Goal: Task Accomplishment & Management: Use online tool/utility

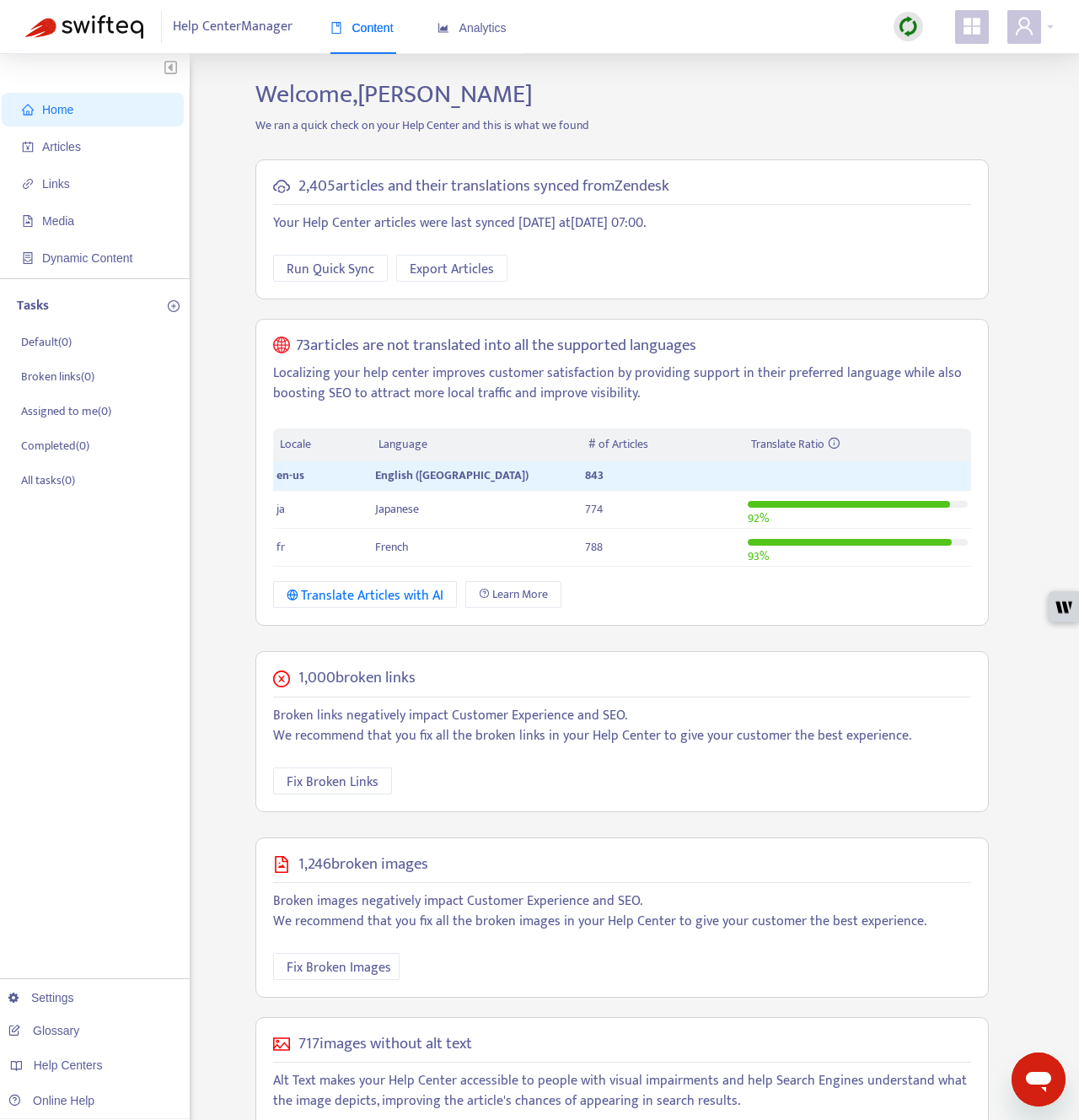
click at [907, 27] on img at bounding box center [908, 27] width 21 height 21
click at [914, 60] on link "Quick Sync" at bounding box center [942, 61] width 72 height 19
click at [75, 143] on span "Articles" at bounding box center [61, 147] width 39 height 14
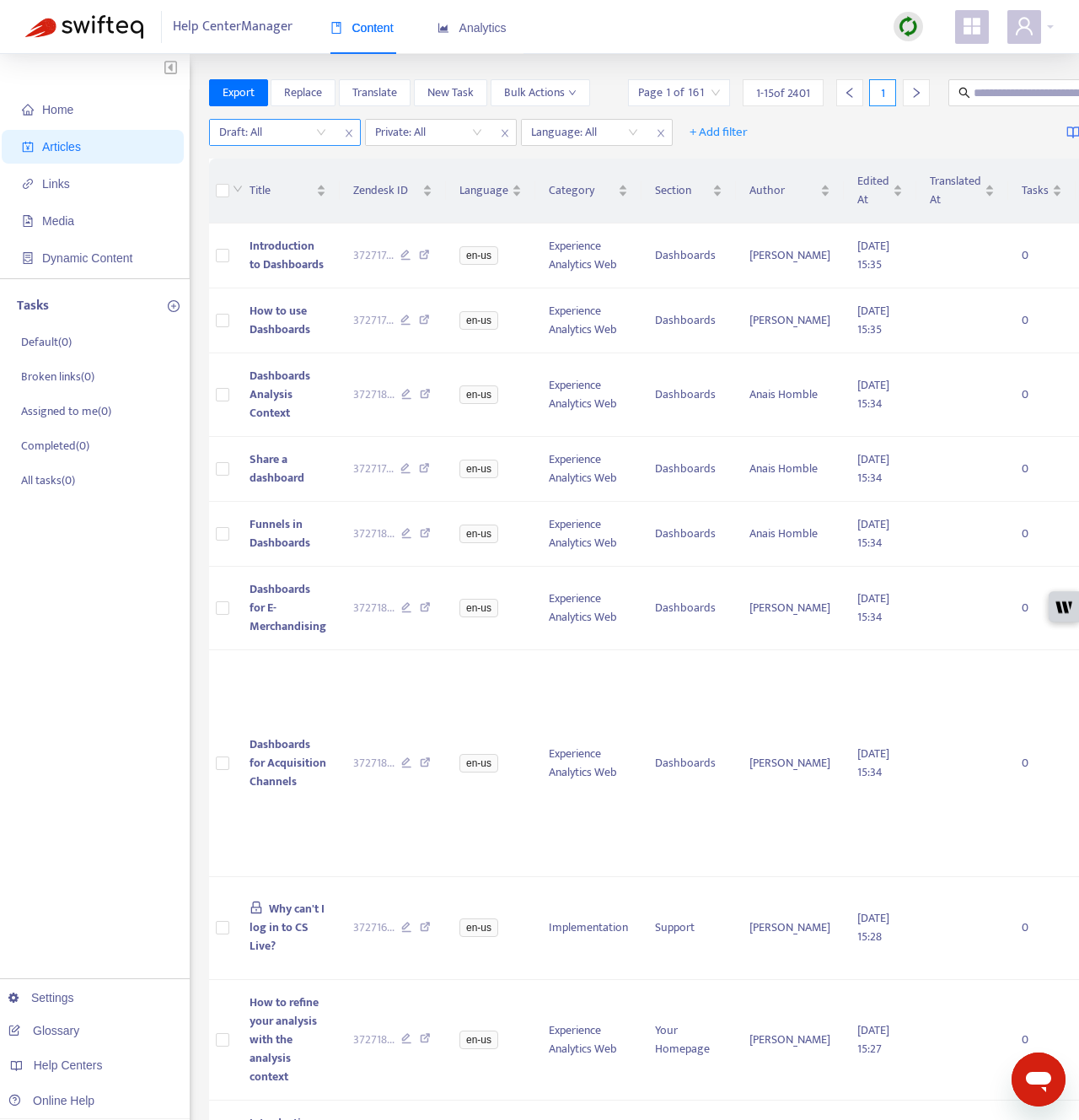
click at [295, 131] on input "search" at bounding box center [273, 131] width 107 height 25
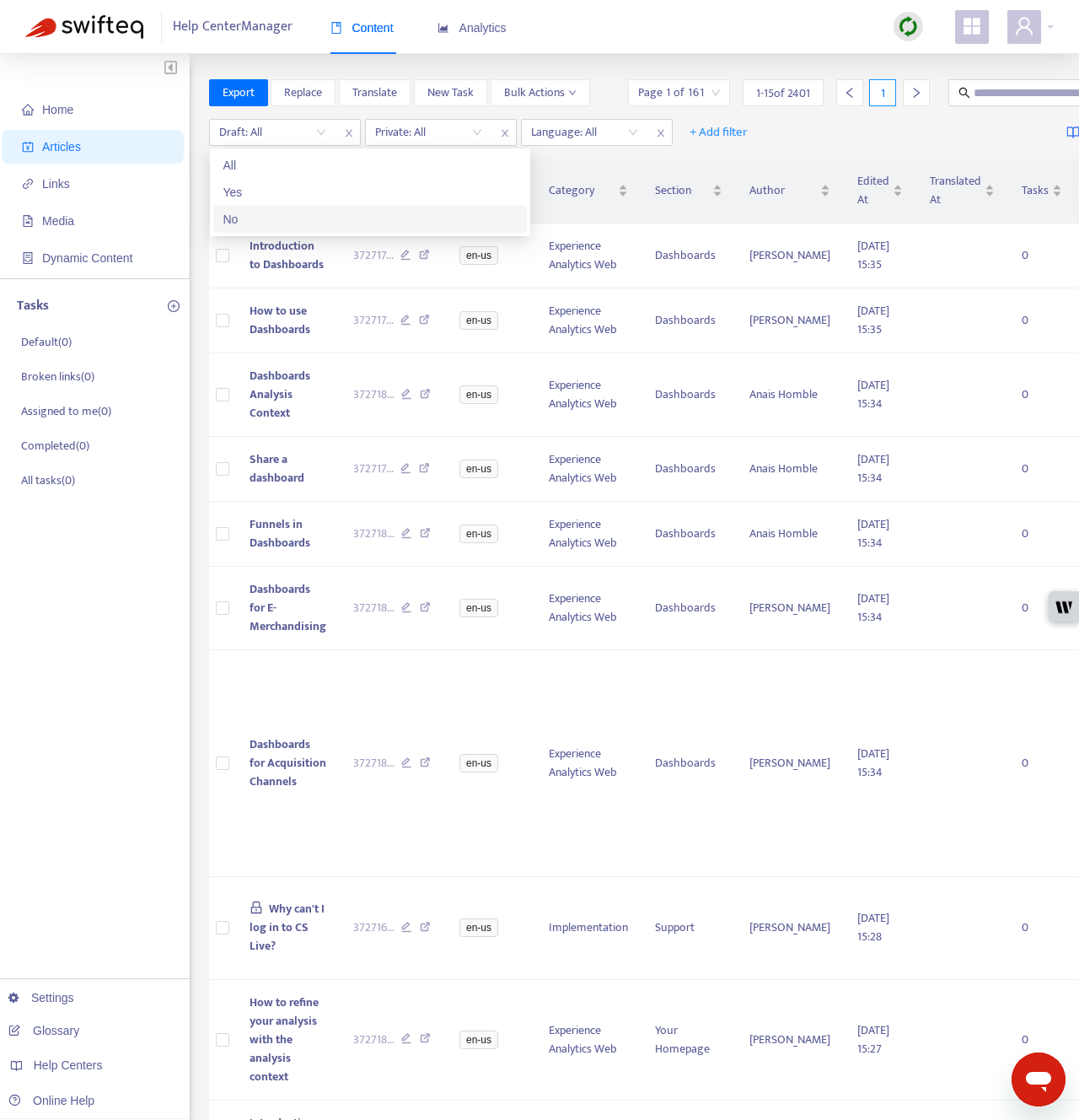
click at [291, 221] on div "No" at bounding box center [369, 219] width 293 height 18
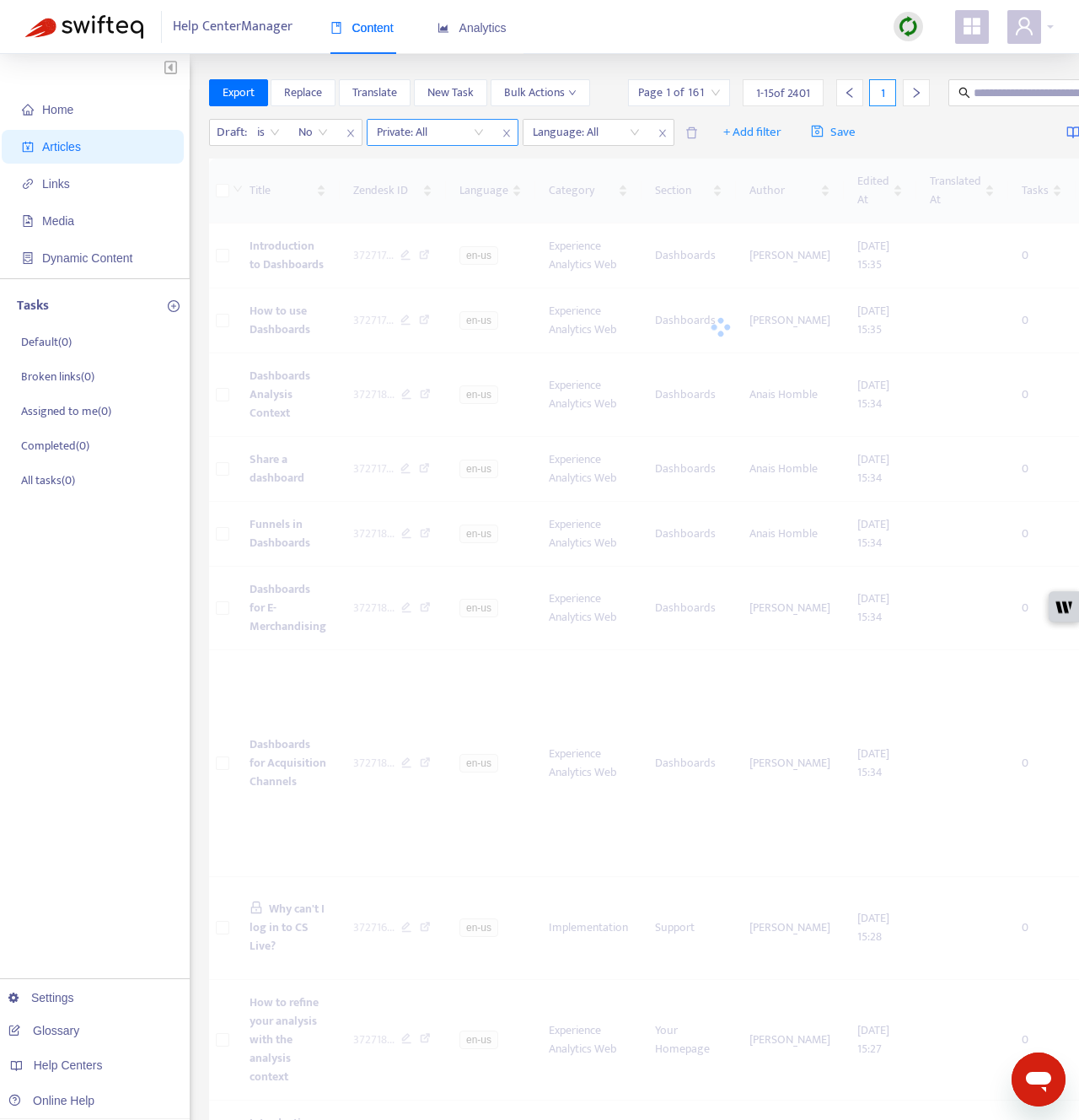
click at [469, 125] on input "search" at bounding box center [431, 131] width 107 height 25
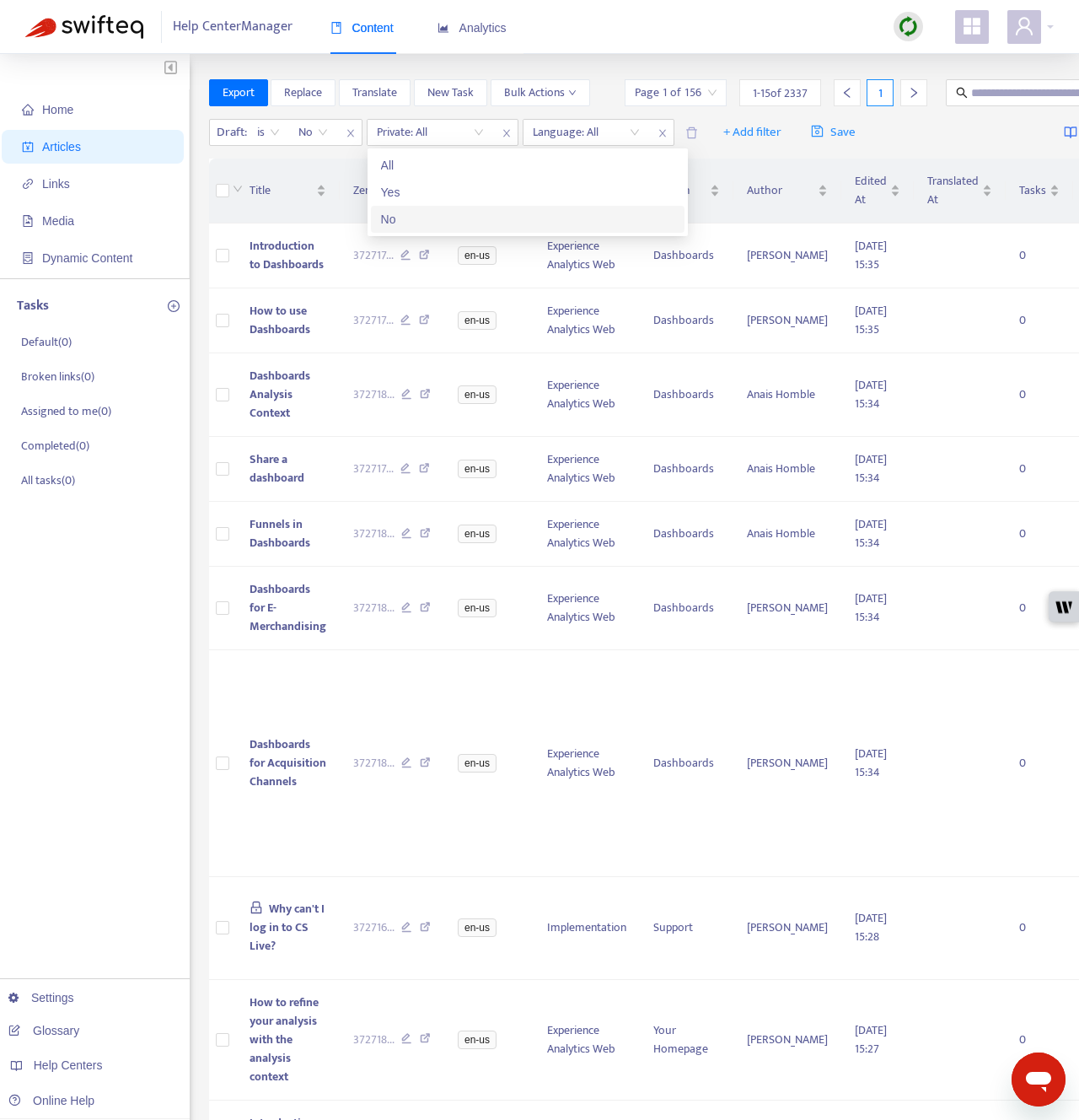
click at [463, 219] on div "No" at bounding box center [527, 219] width 293 height 18
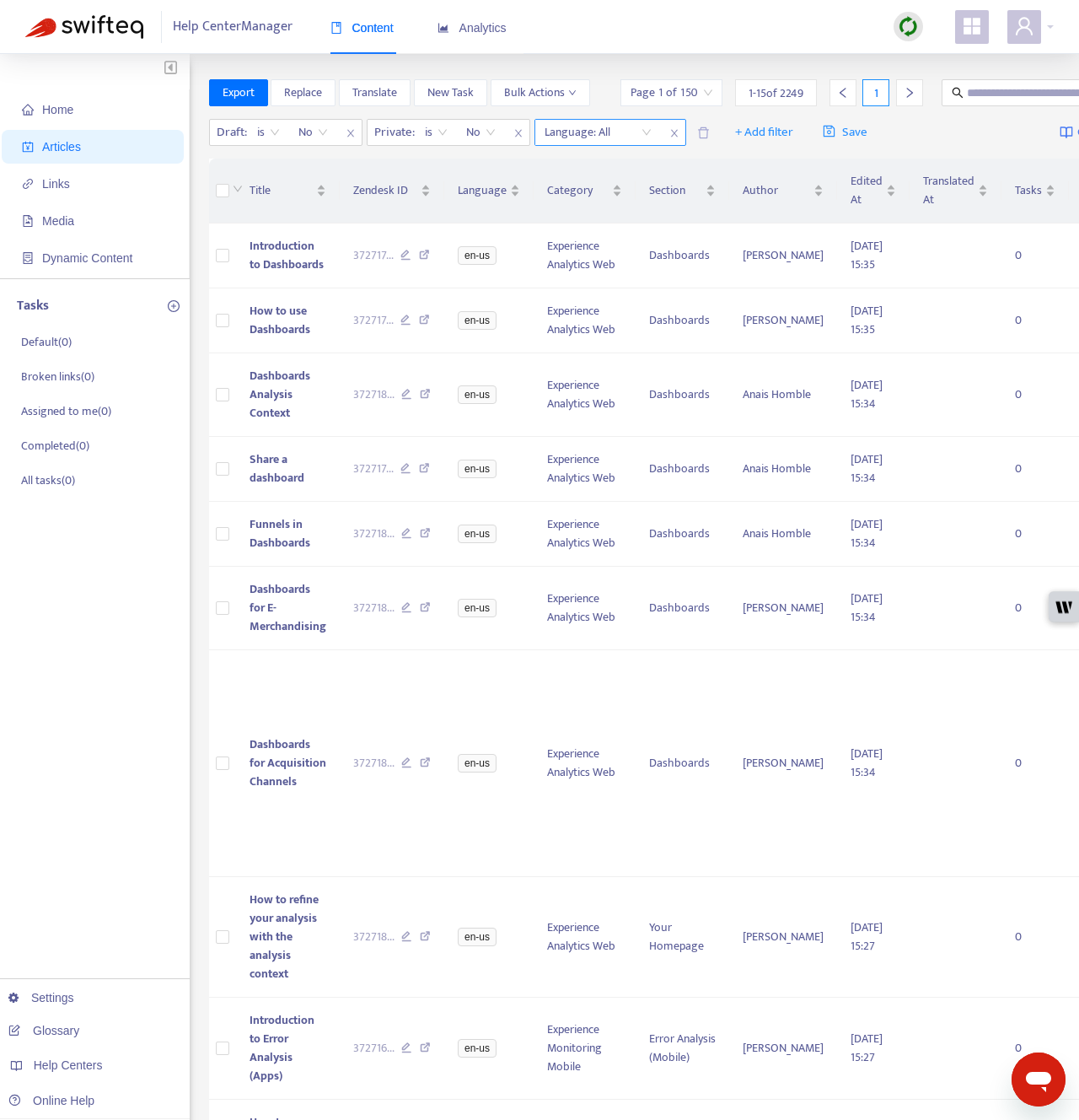
click at [600, 143] on div at bounding box center [590, 131] width 102 height 20
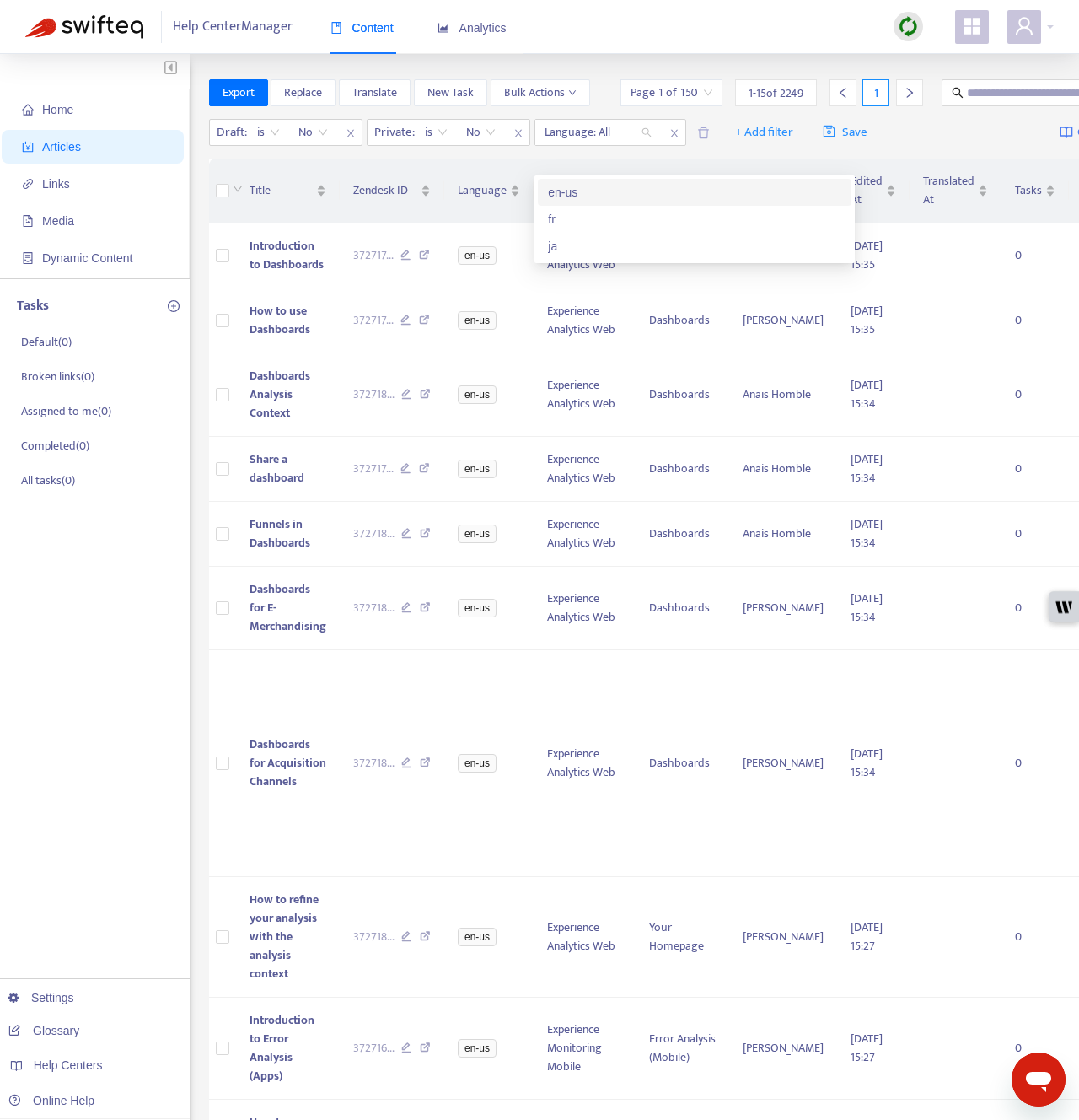
click at [602, 200] on div "en-us" at bounding box center [694, 192] width 293 height 18
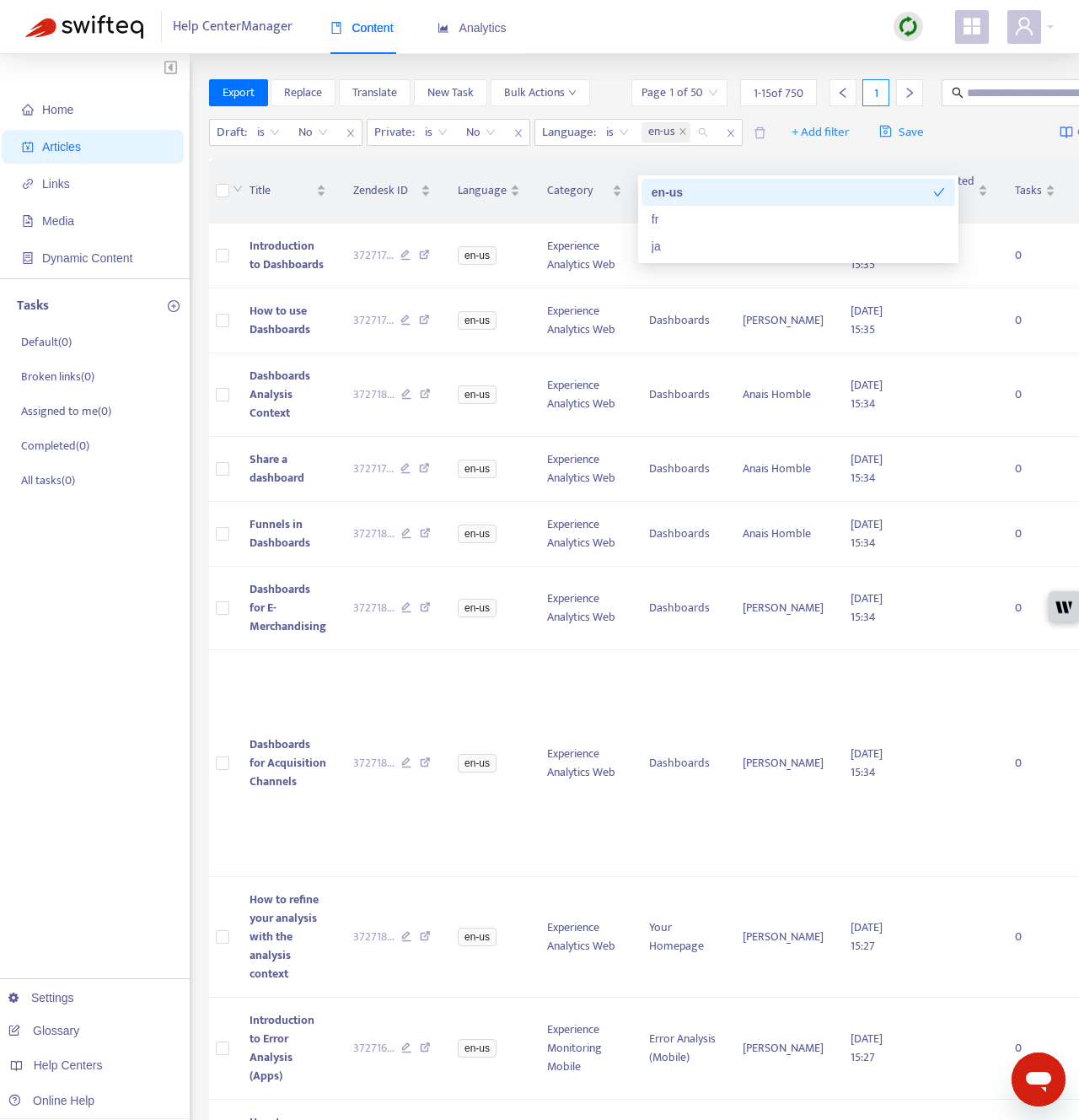
click at [197, 220] on div "Home Articles Links Media Dynamic Content Tasks Default ( 0 ) Broken links ( 0 …" at bounding box center [540, 943] width 1029 height 1727
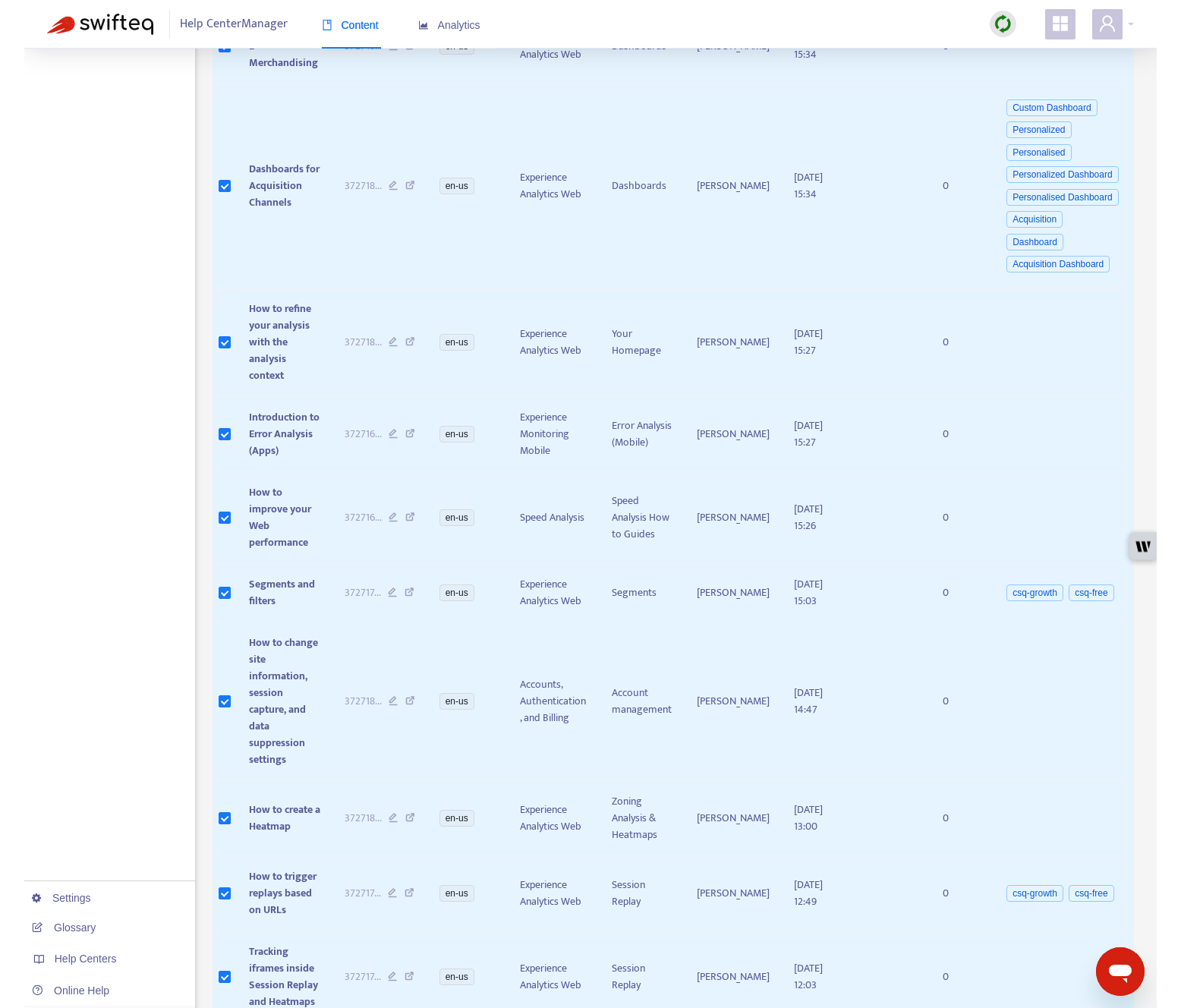
scroll to position [430, 0]
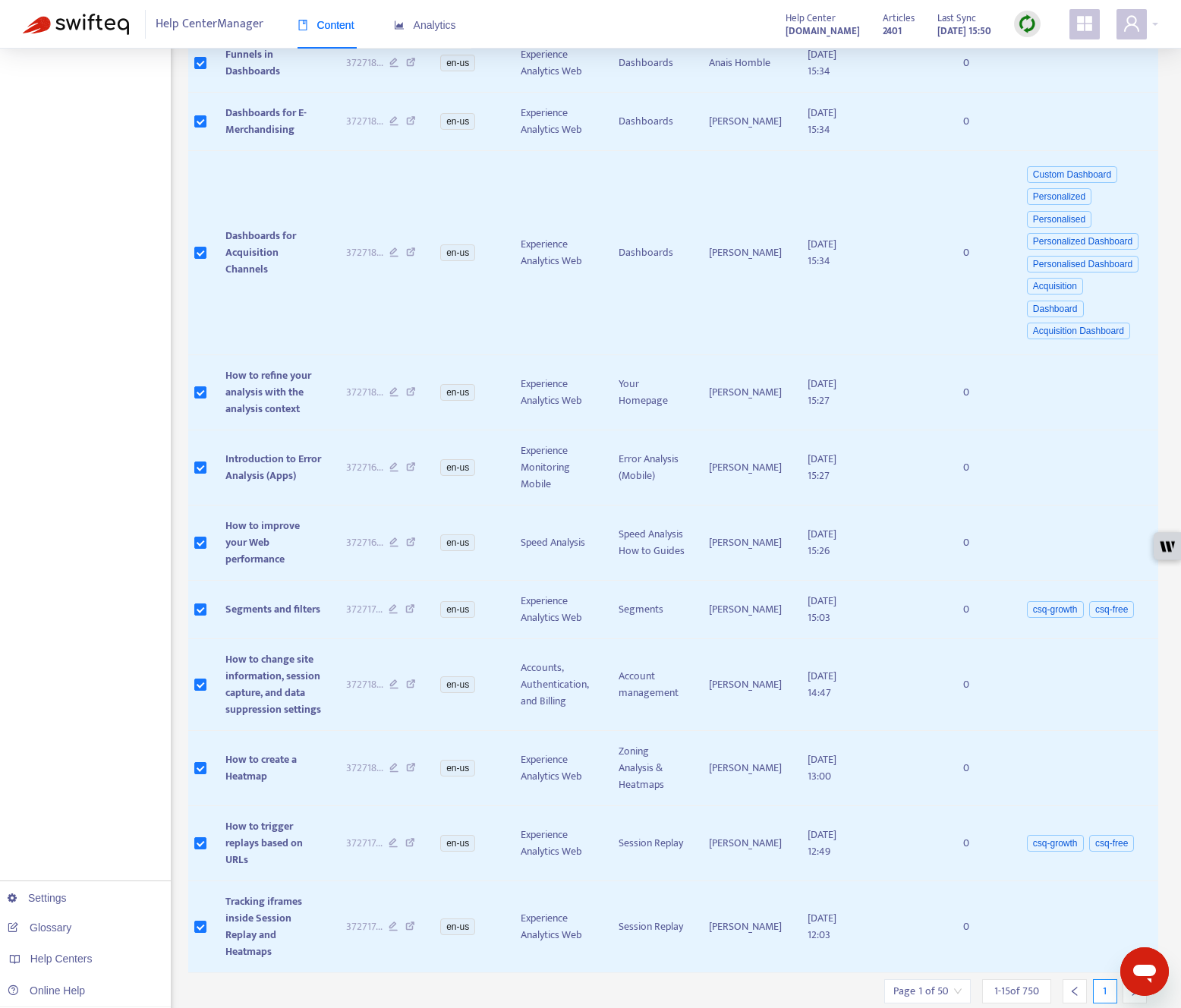
click at [971, 986] on icon "right" at bounding box center [1135, 992] width 11 height 11
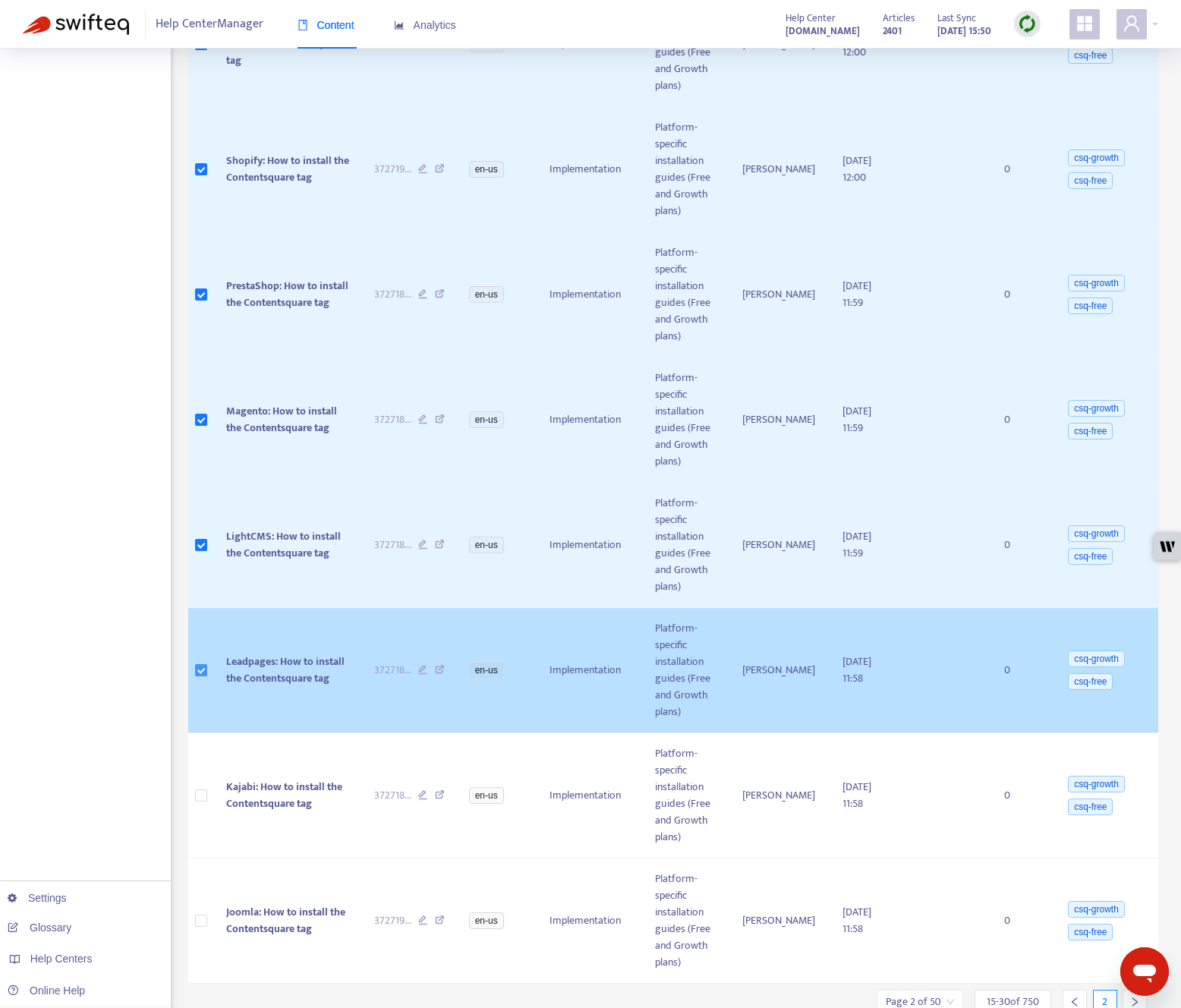
scroll to position [1186, 0]
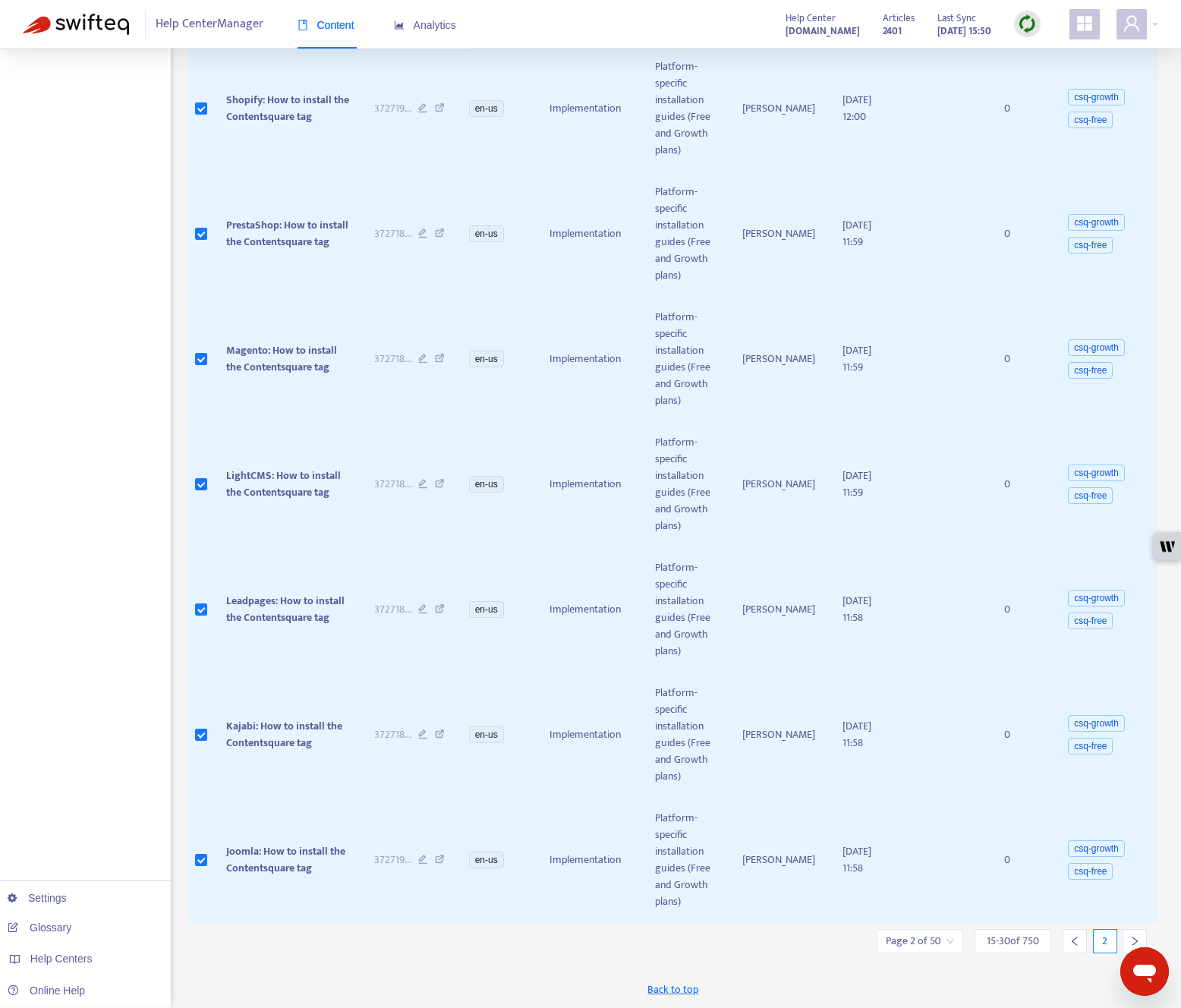
click at [971, 936] on icon "right" at bounding box center [1135, 941] width 11 height 11
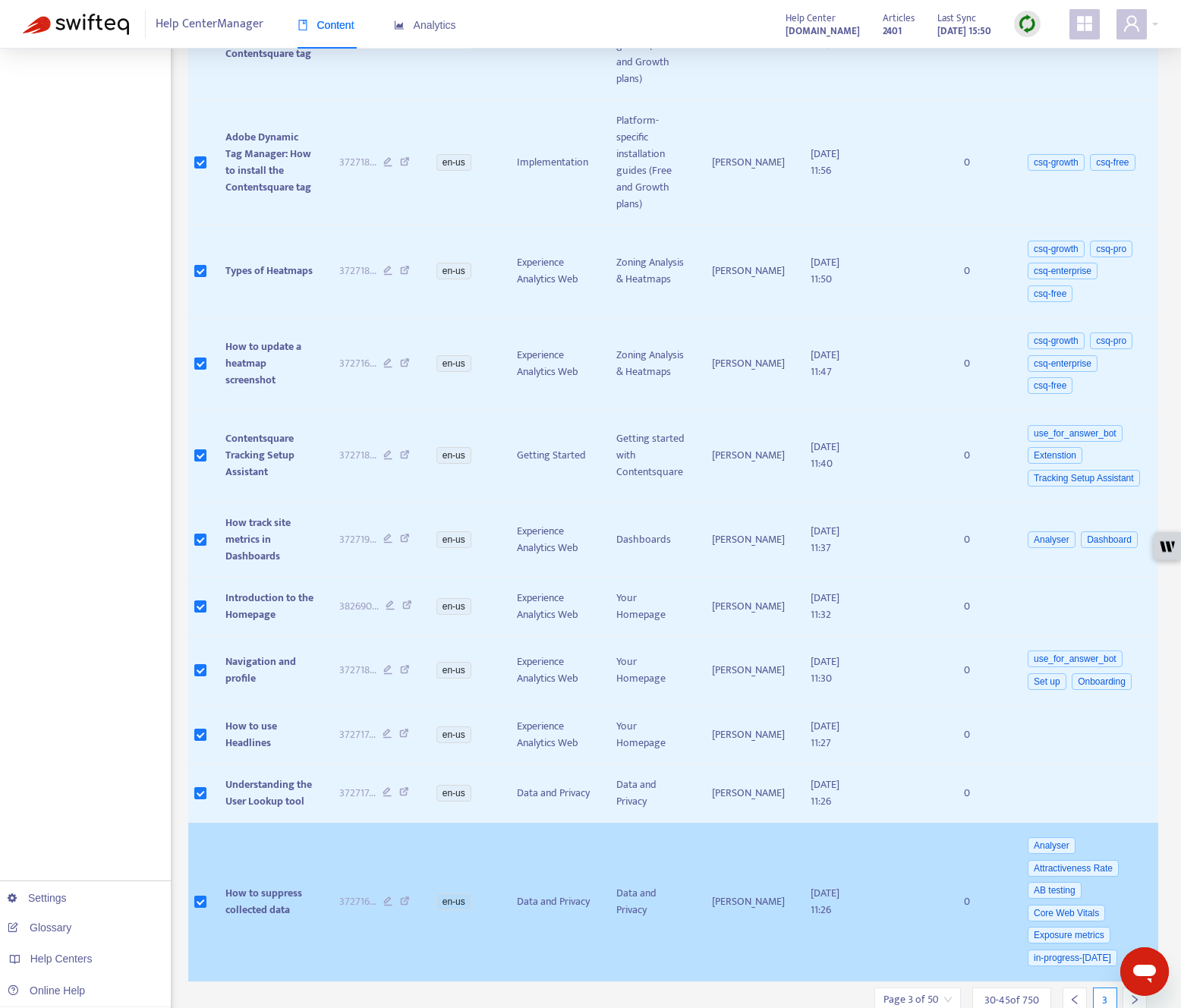
scroll to position [815, 0]
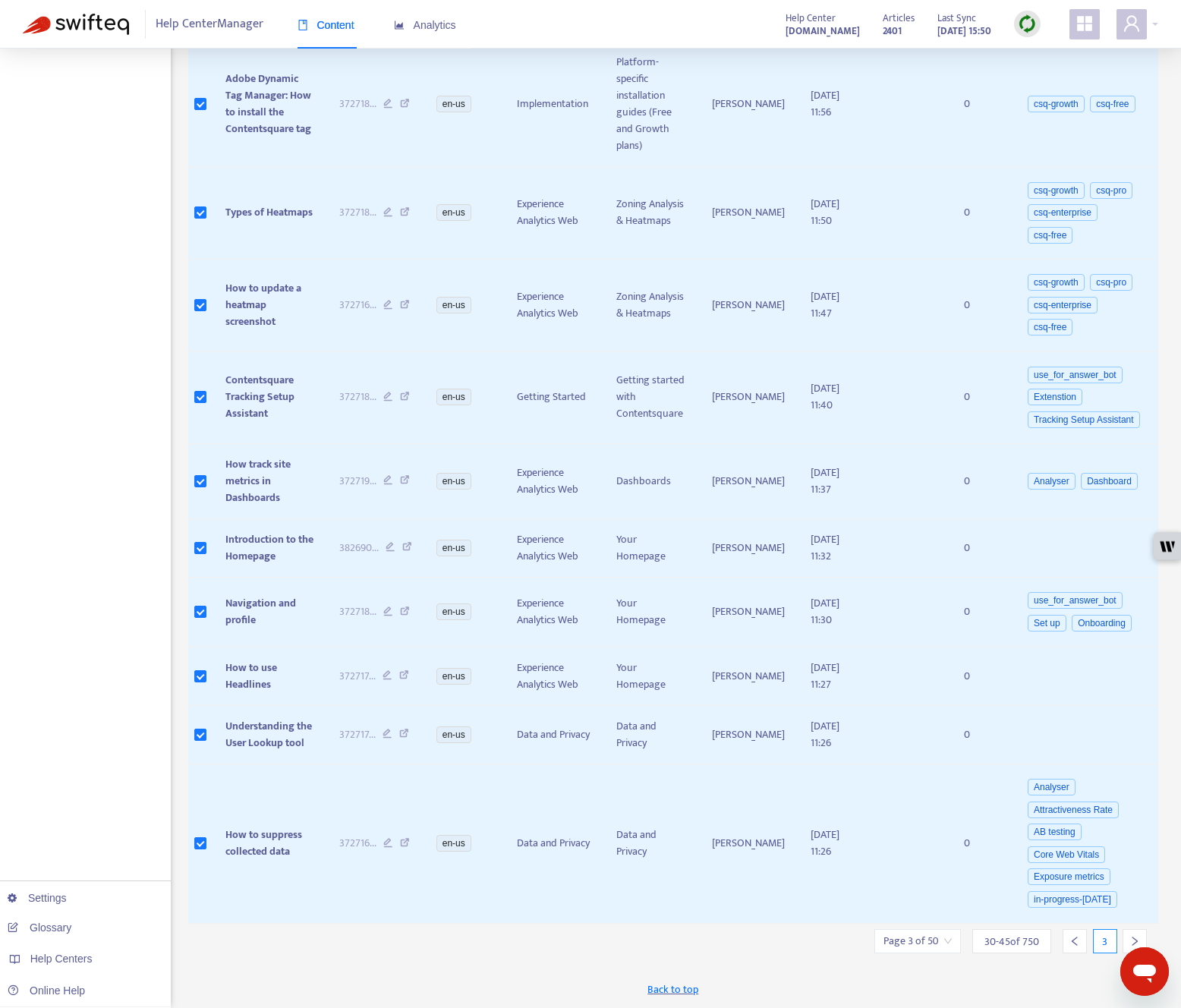
click at [971, 934] on div at bounding box center [1134, 940] width 24 height 24
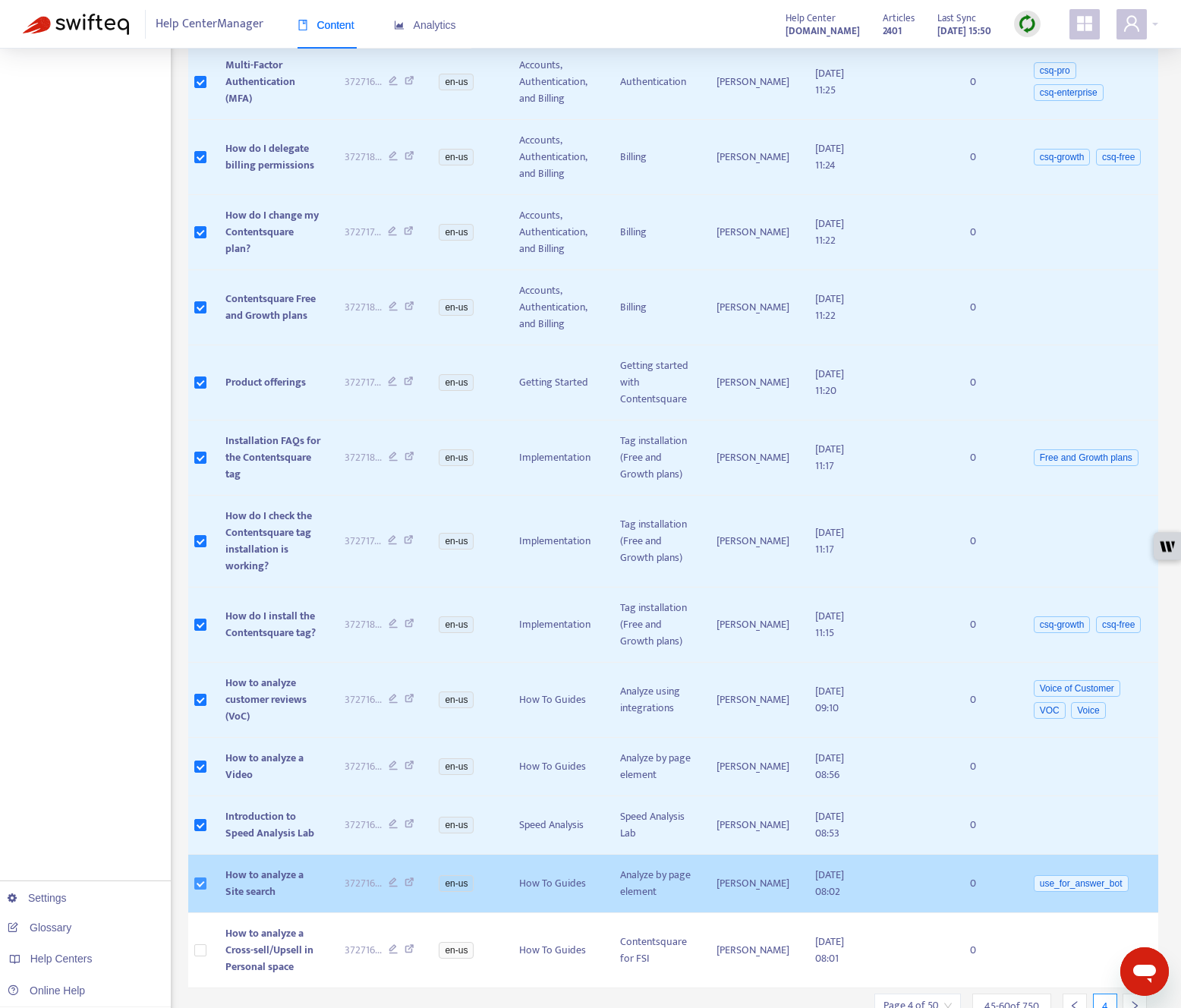
scroll to position [463, 0]
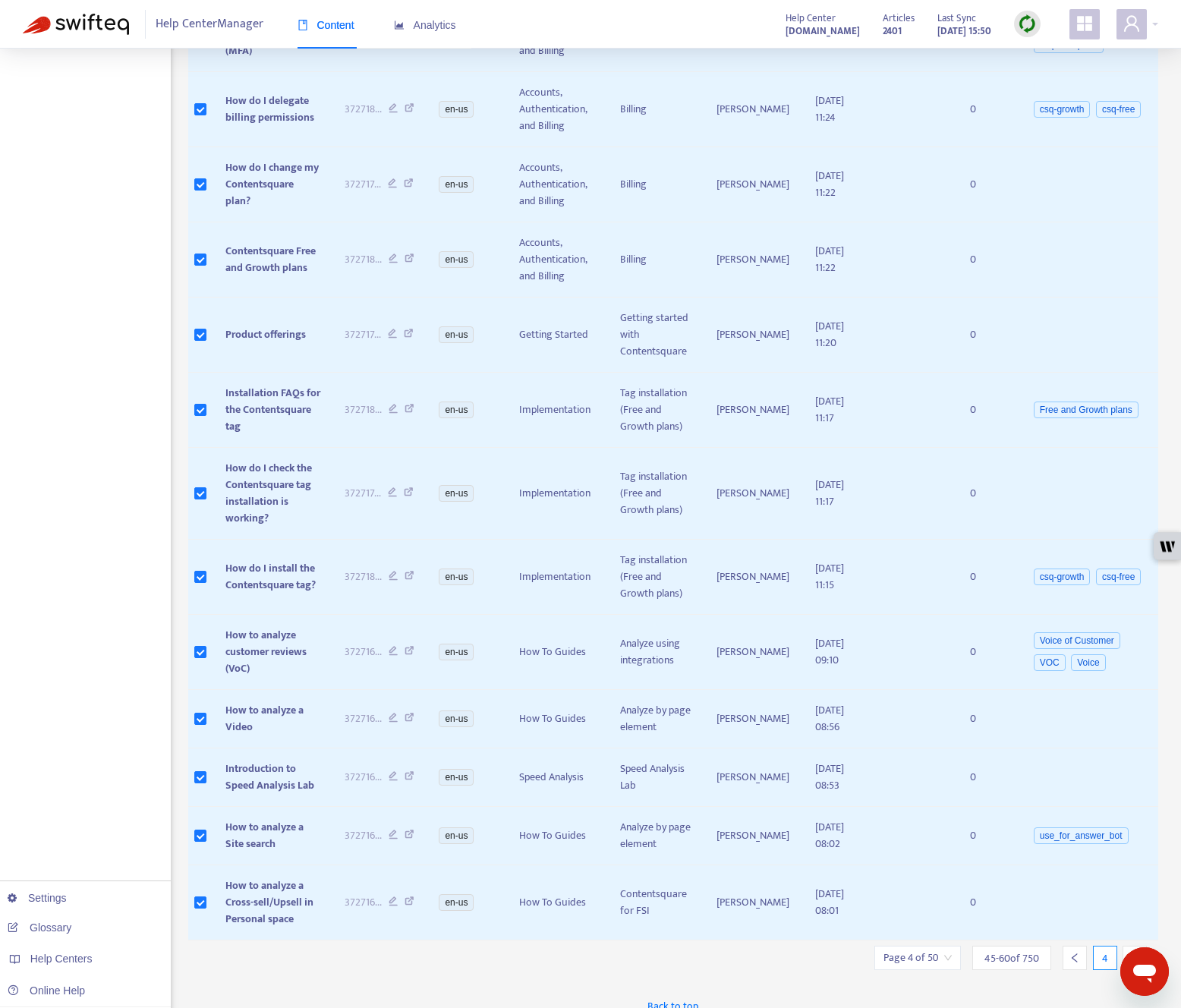
click at [971, 953] on icon "right" at bounding box center [1135, 958] width 11 height 11
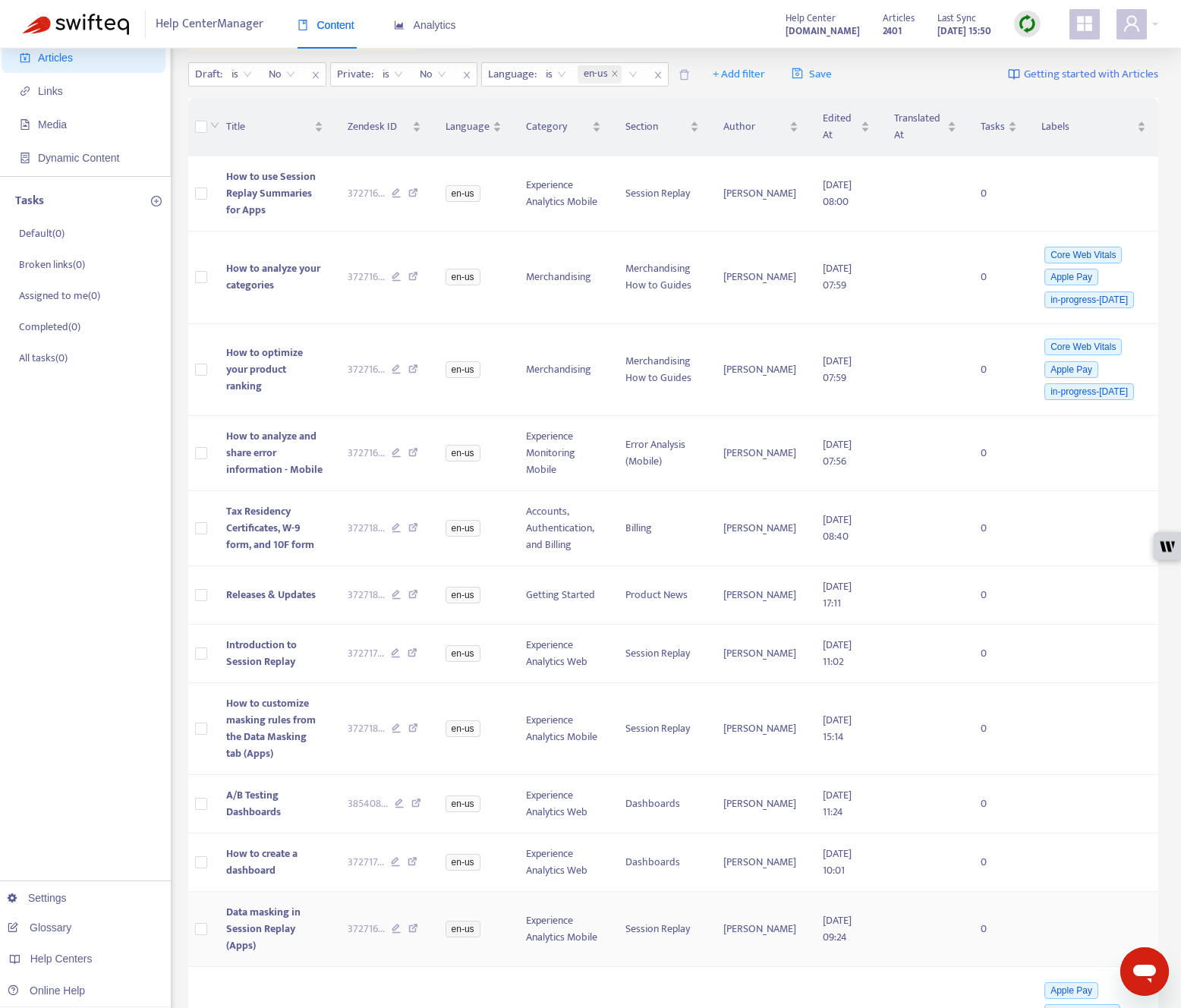
scroll to position [0, 0]
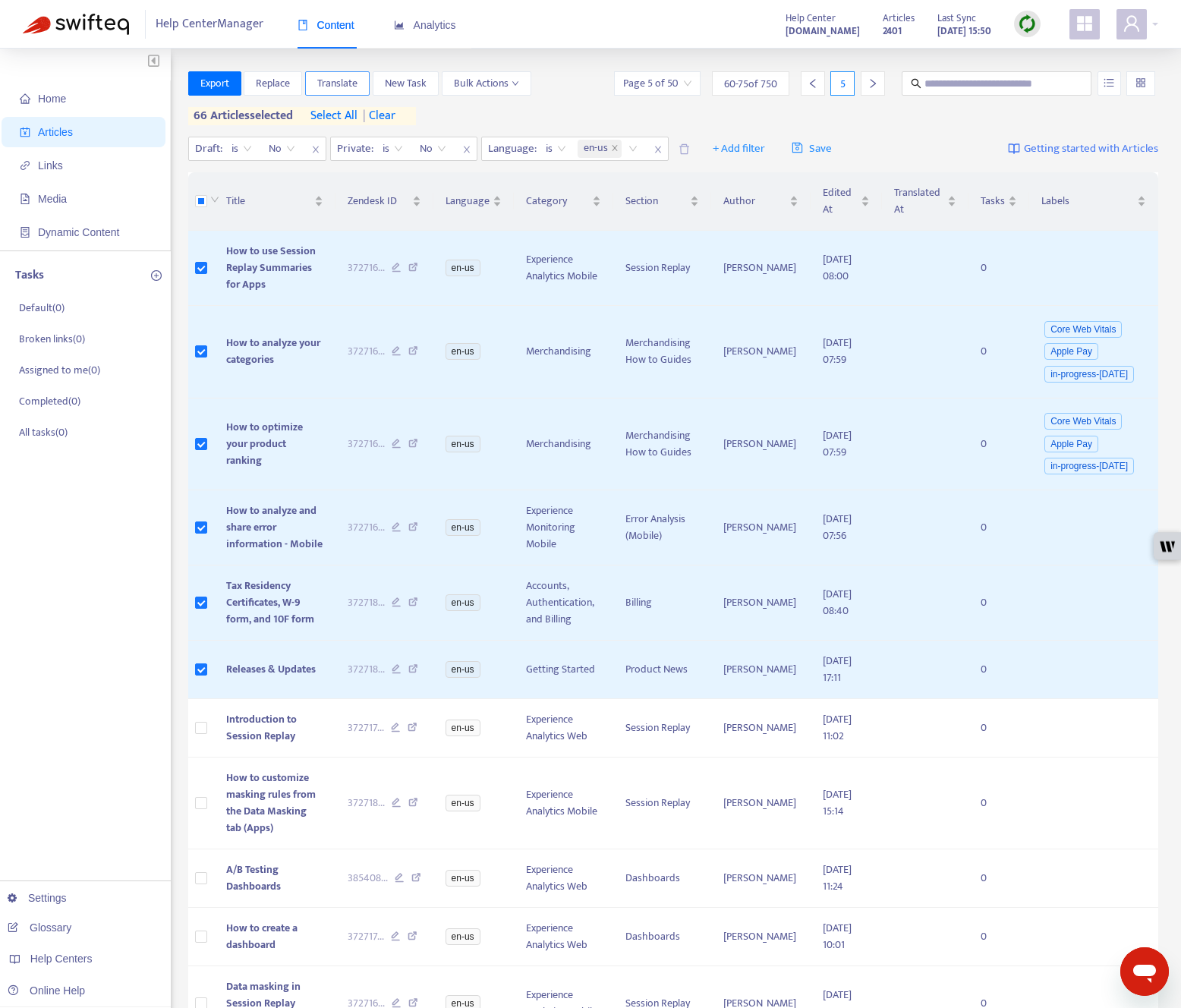
click at [348, 86] on span "Translate" at bounding box center [338, 83] width 40 height 16
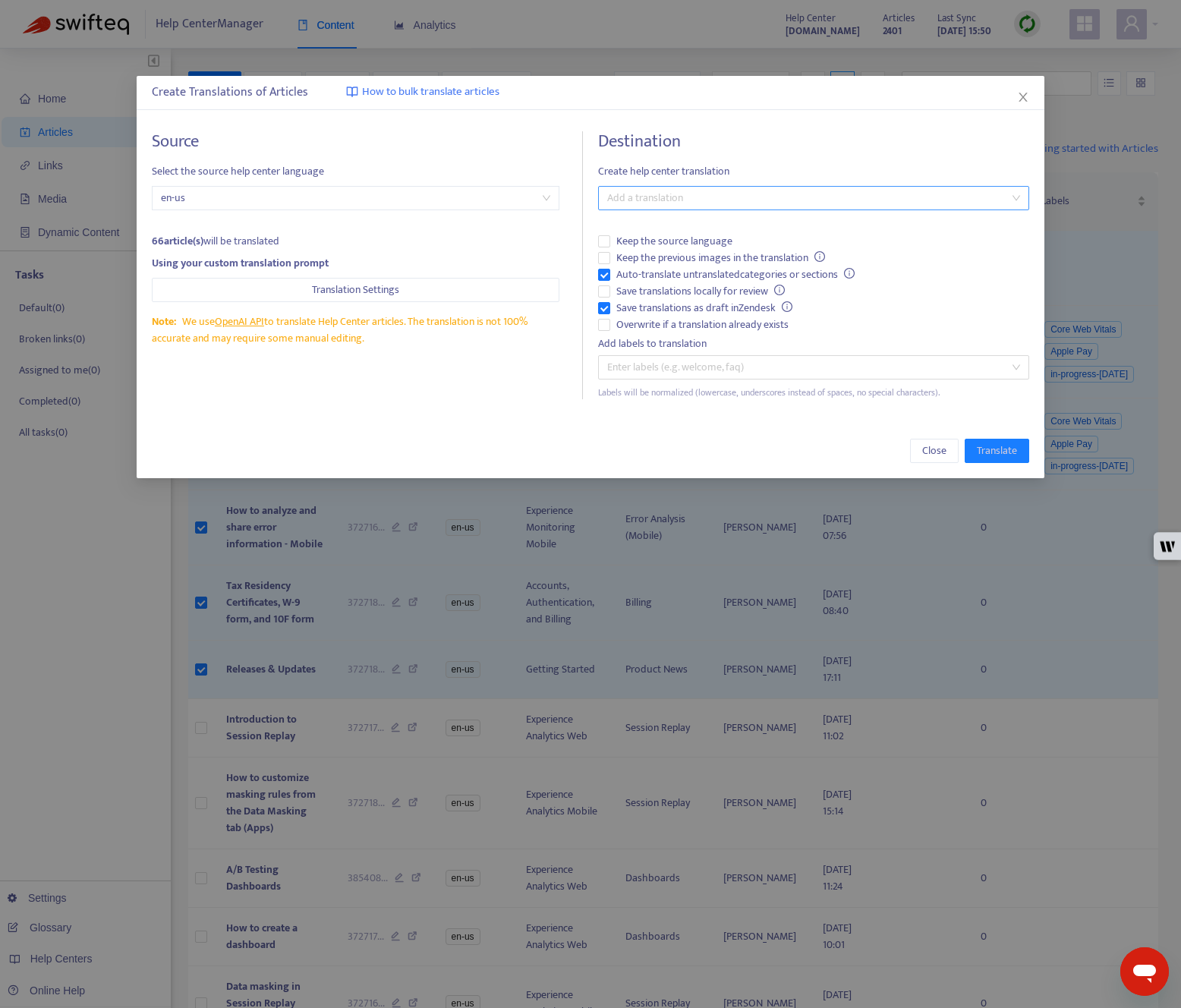
click at [654, 191] on div at bounding box center [806, 198] width 408 height 18
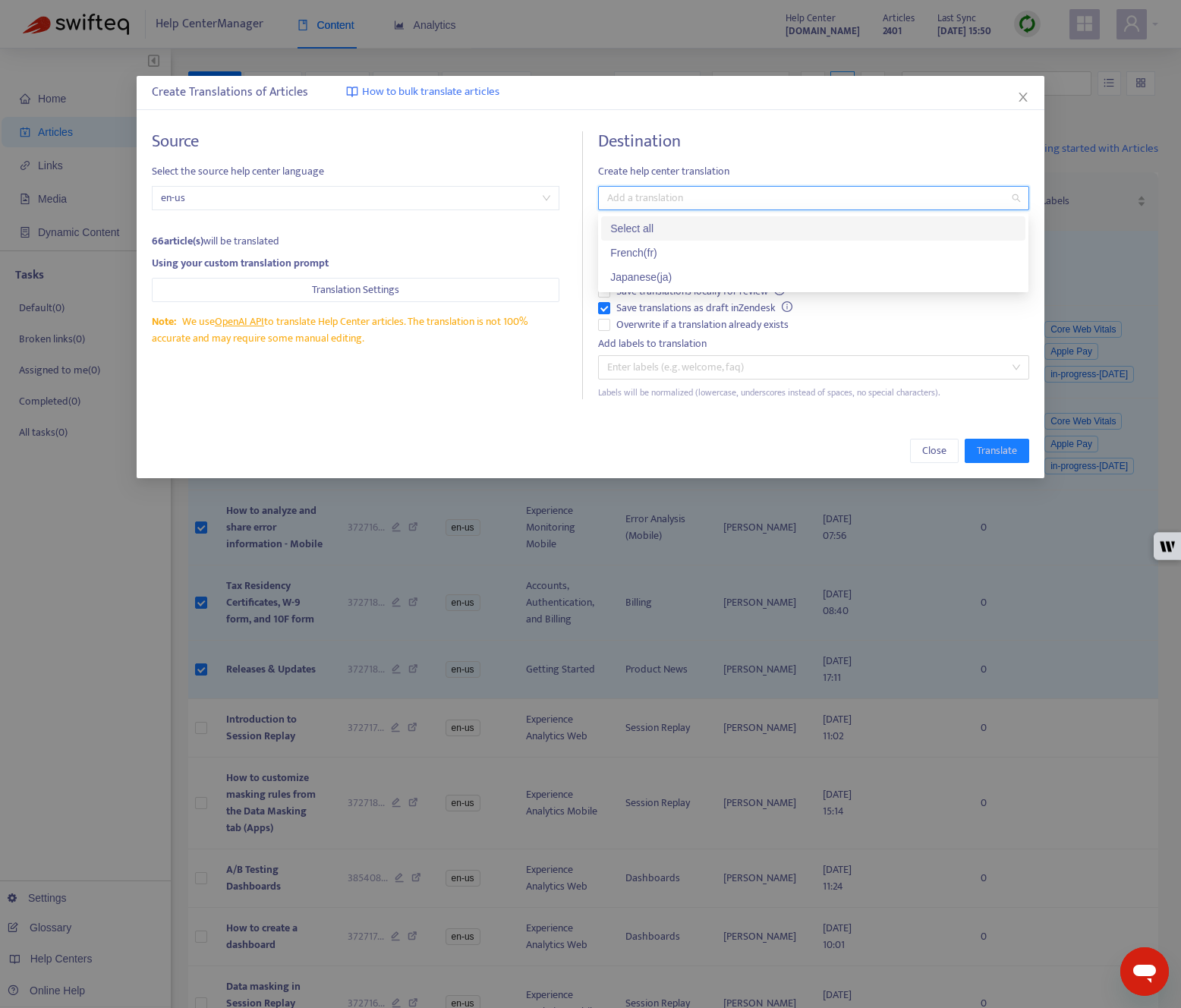
click at [656, 222] on div "Select all" at bounding box center [814, 228] width 406 height 16
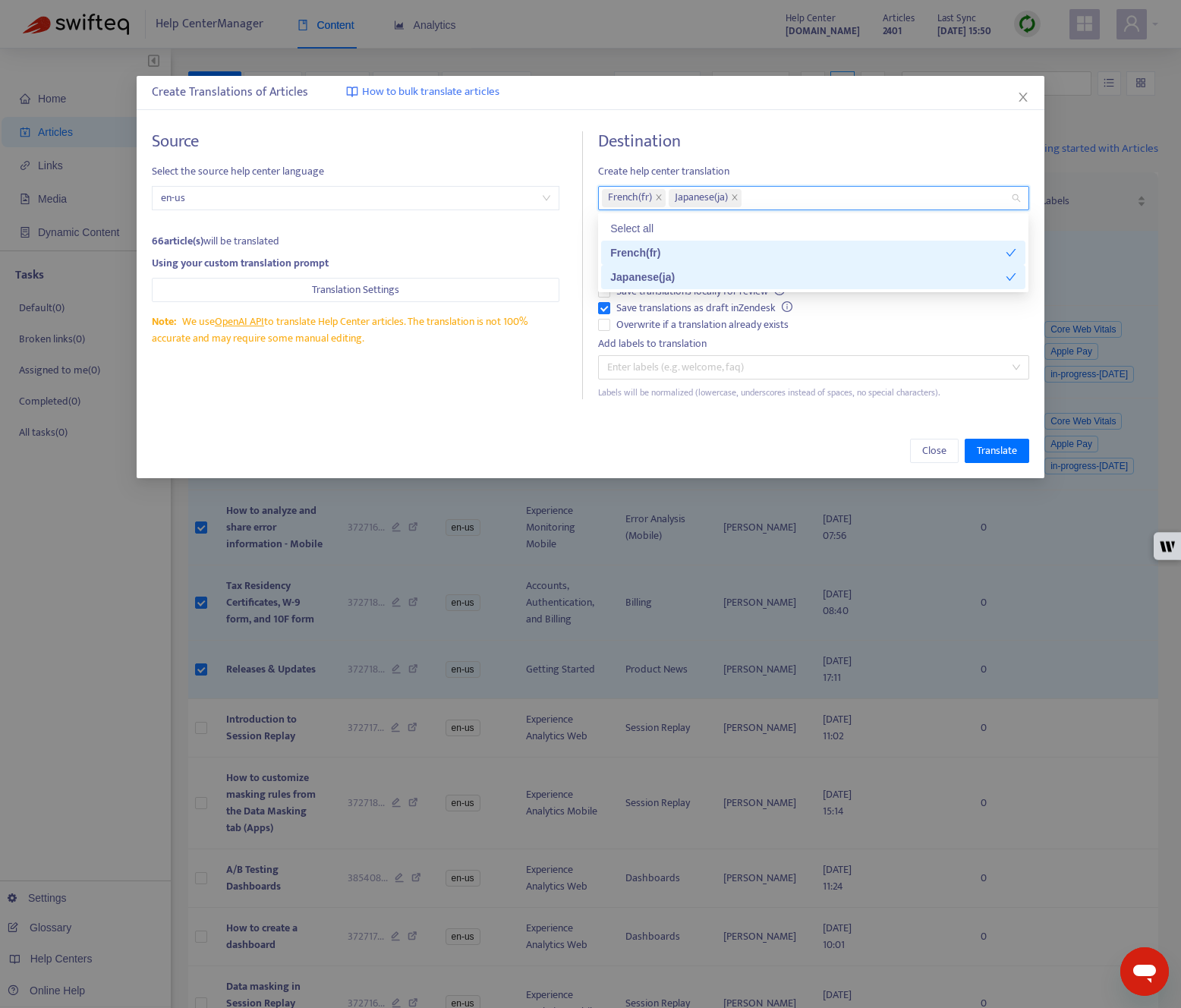
click at [511, 406] on div "Source Select the source help center language en-us 66 article(s) will be trans…" at bounding box center [590, 265] width 907 height 298
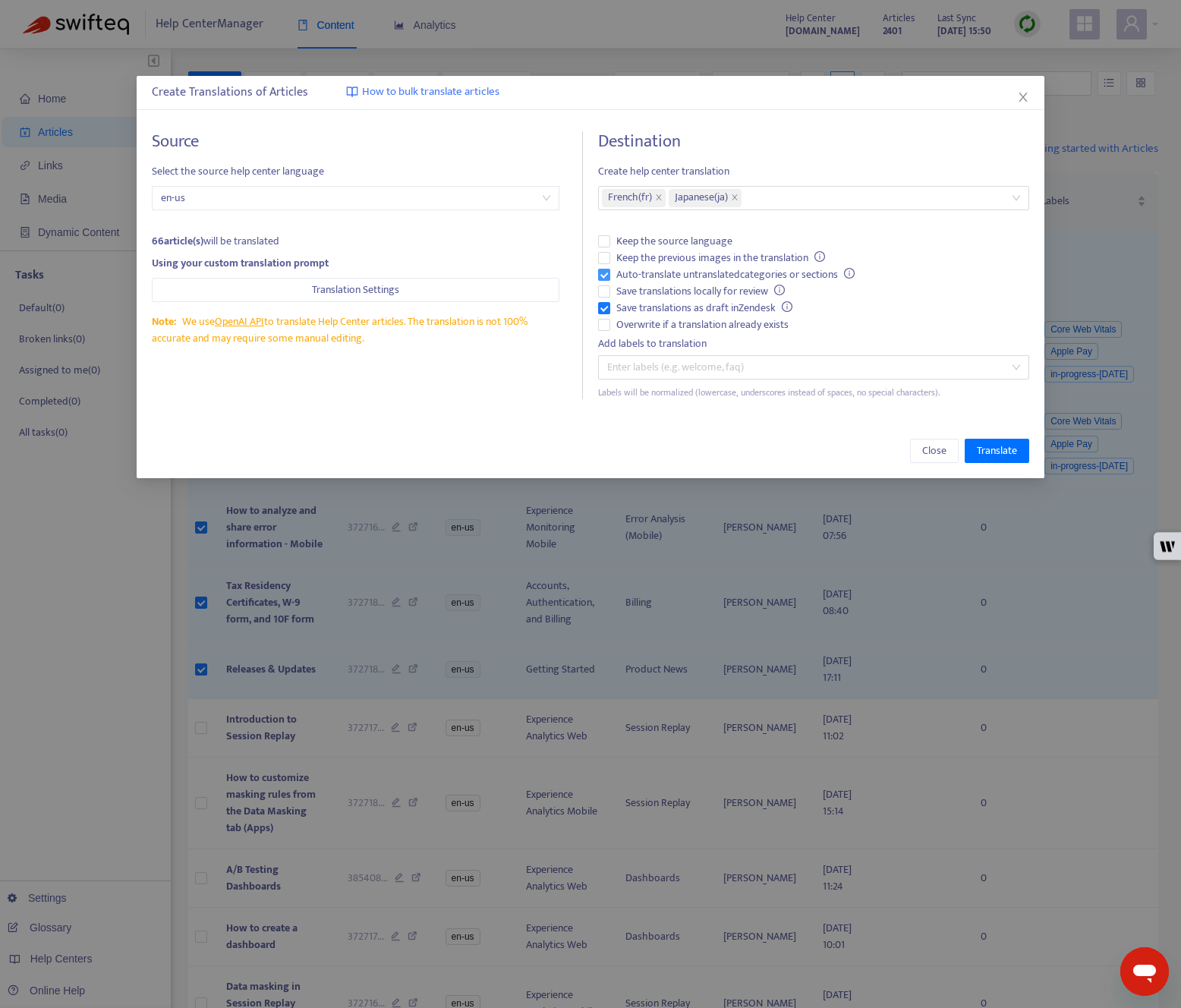
click at [662, 275] on span "Auto-translate untranslated categories or sections" at bounding box center [736, 274] width 251 height 16
click at [662, 307] on span "Save translations as draft in Zendesk" at bounding box center [705, 307] width 188 height 16
click at [662, 321] on span "Overwrite if a translation already exists" at bounding box center [702, 325] width 185 height 16
click at [971, 447] on span "Translate" at bounding box center [997, 450] width 40 height 16
